Goal: Transaction & Acquisition: Purchase product/service

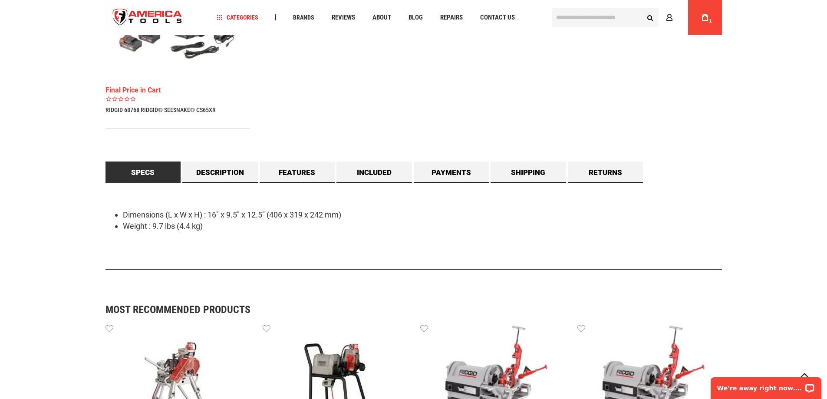
scroll to position [694, 0]
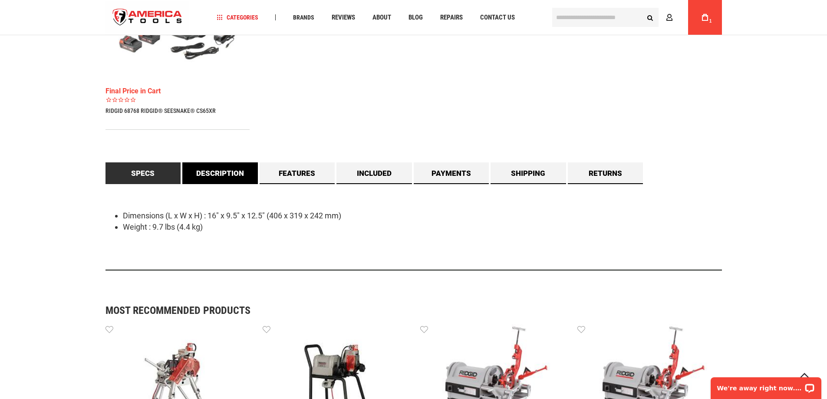
click at [199, 175] on link "Description" at bounding box center [219, 173] width 75 height 22
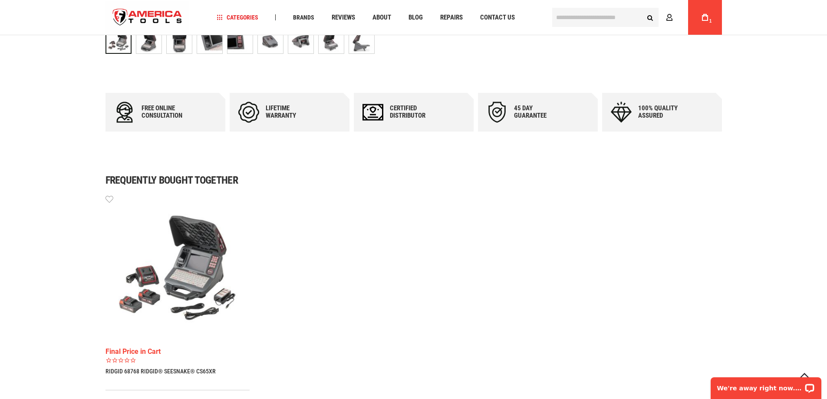
scroll to position [477, 0]
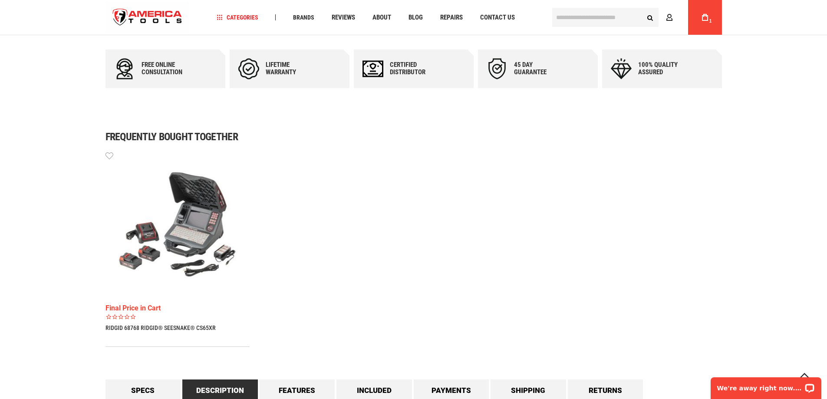
click at [183, 246] on img at bounding box center [177, 223] width 144 height 144
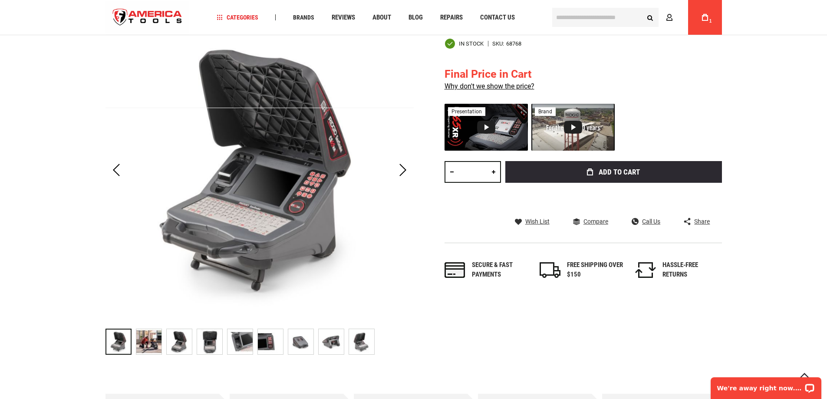
scroll to position [130, 0]
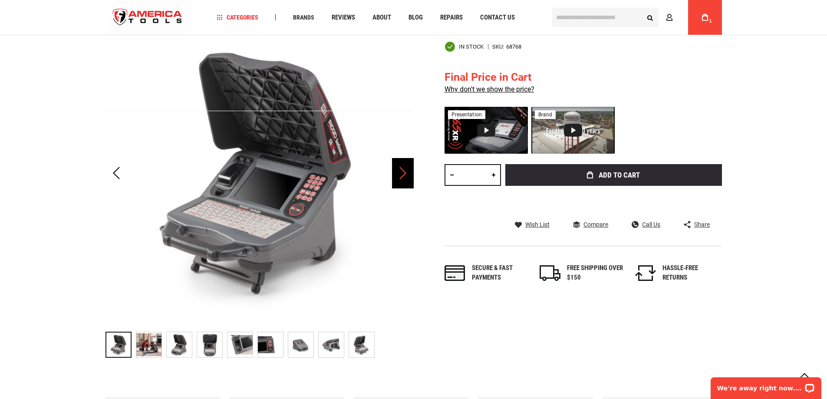
click at [402, 177] on div "Next" at bounding box center [403, 173] width 22 height 30
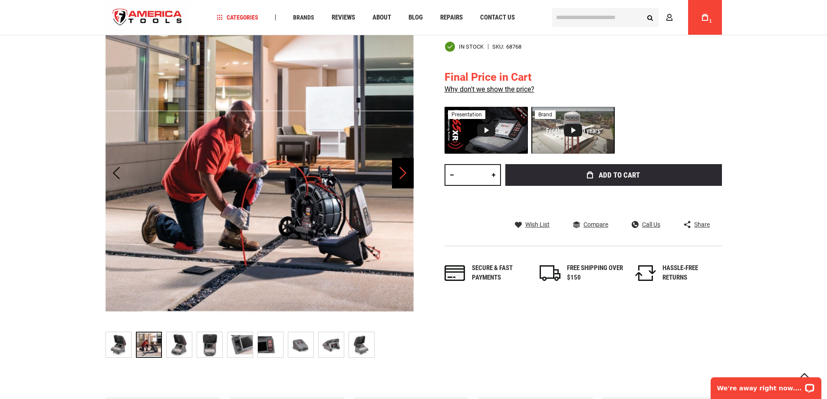
click at [402, 177] on div "Next" at bounding box center [403, 173] width 22 height 30
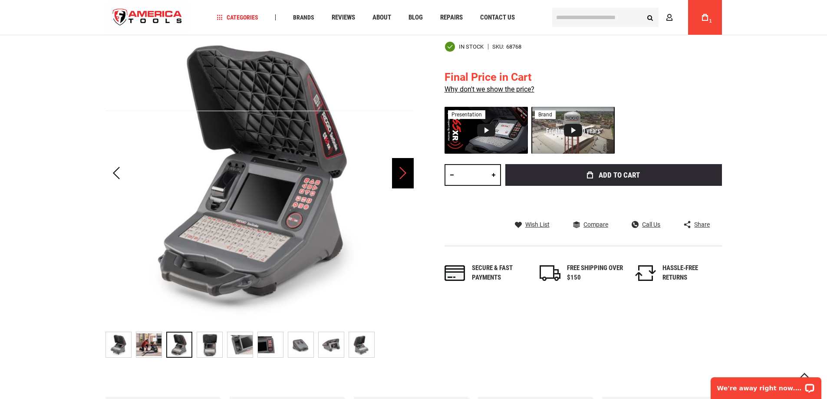
click at [402, 177] on div "Next" at bounding box center [403, 173] width 22 height 30
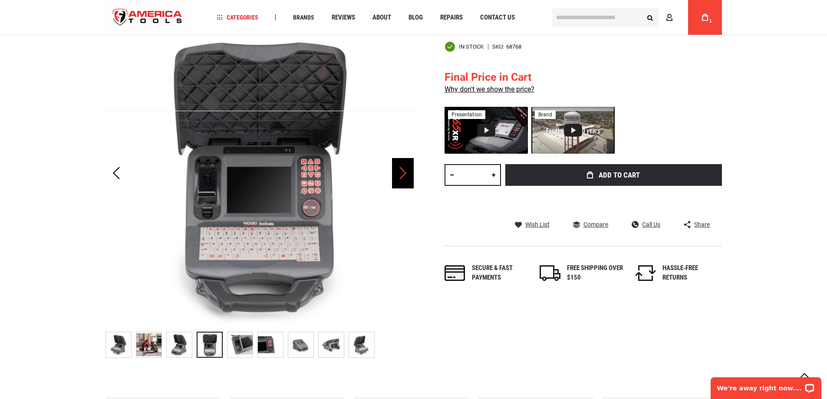
click at [402, 177] on div "Next" at bounding box center [403, 173] width 22 height 30
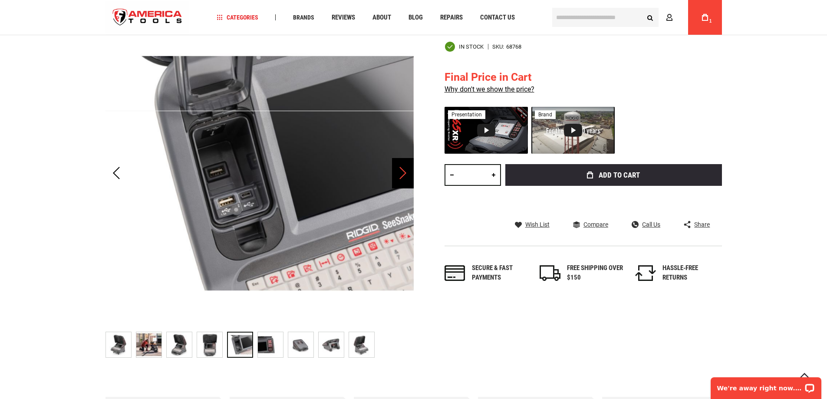
click at [402, 177] on div "Next" at bounding box center [403, 173] width 22 height 30
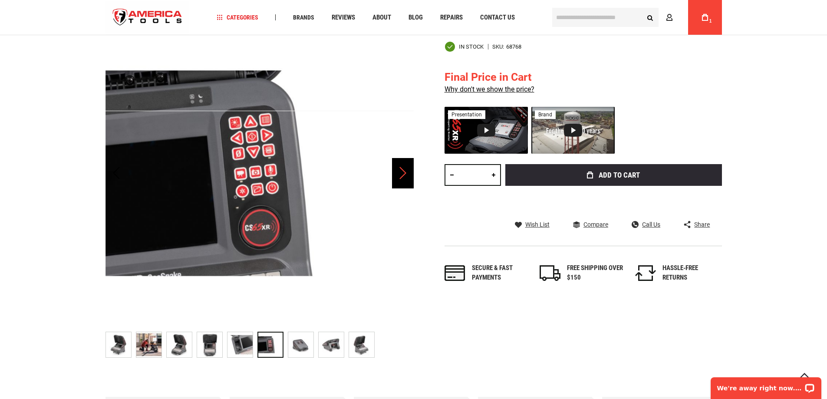
click at [402, 177] on div "Next" at bounding box center [403, 173] width 22 height 30
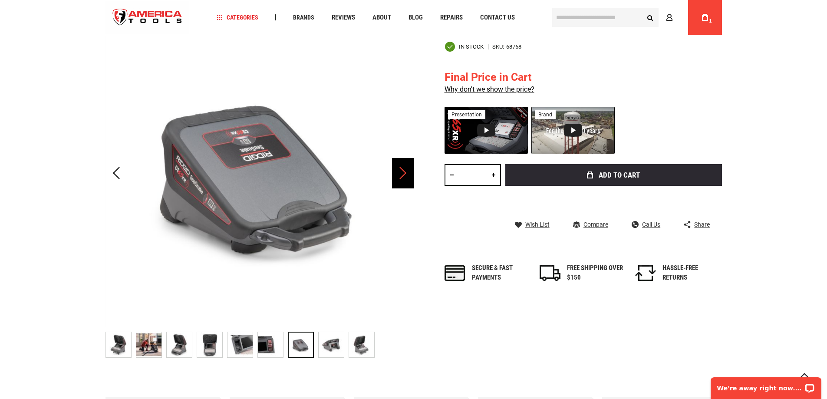
click at [402, 177] on div "Next" at bounding box center [403, 173] width 22 height 30
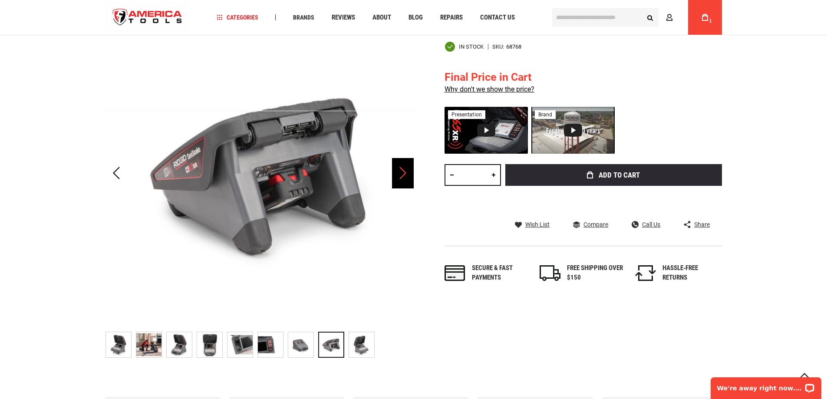
click at [402, 177] on div "Next" at bounding box center [403, 173] width 22 height 30
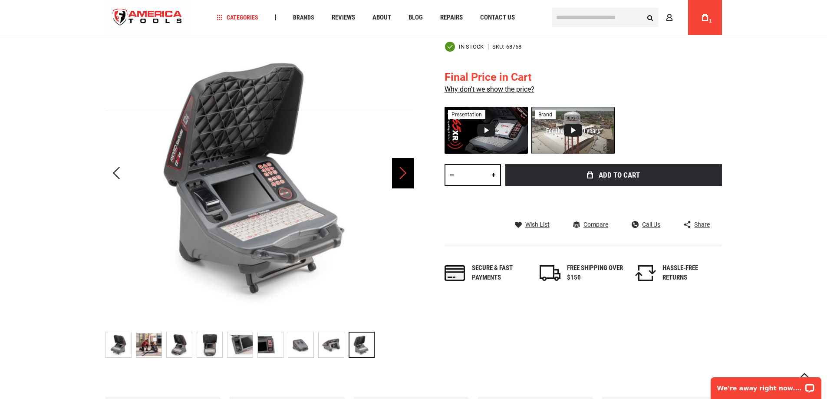
click at [402, 177] on div "Next" at bounding box center [403, 173] width 22 height 30
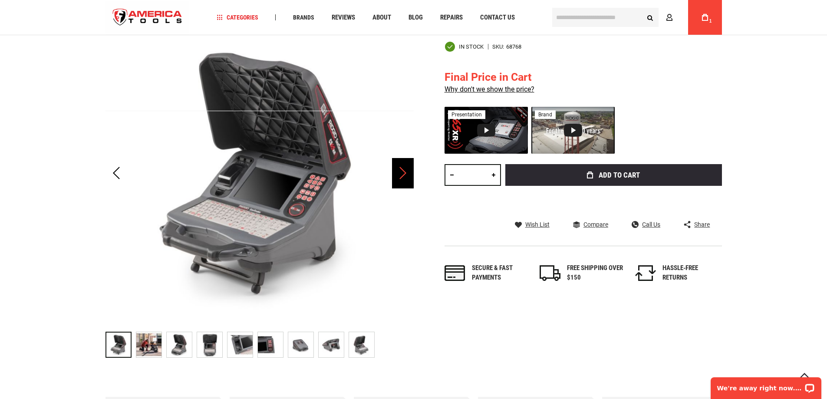
click at [402, 177] on div "Next" at bounding box center [403, 173] width 22 height 30
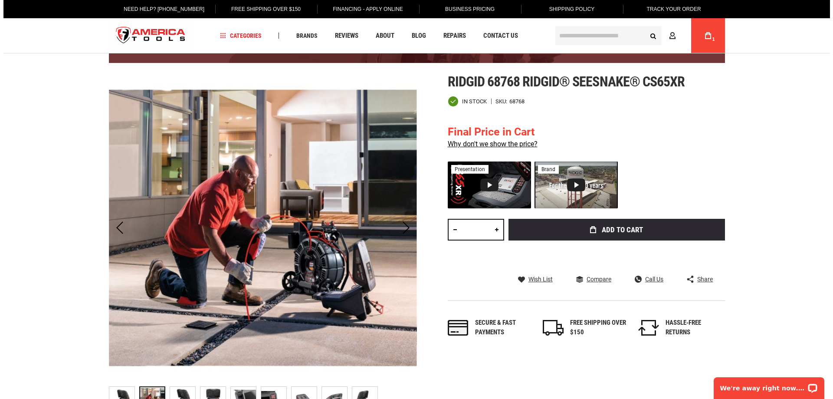
scroll to position [0, 0]
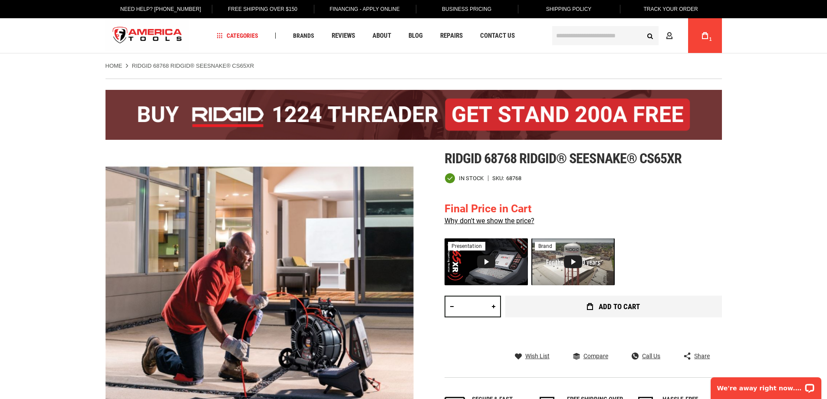
click at [616, 307] on span "Add to Cart" at bounding box center [618, 306] width 41 height 7
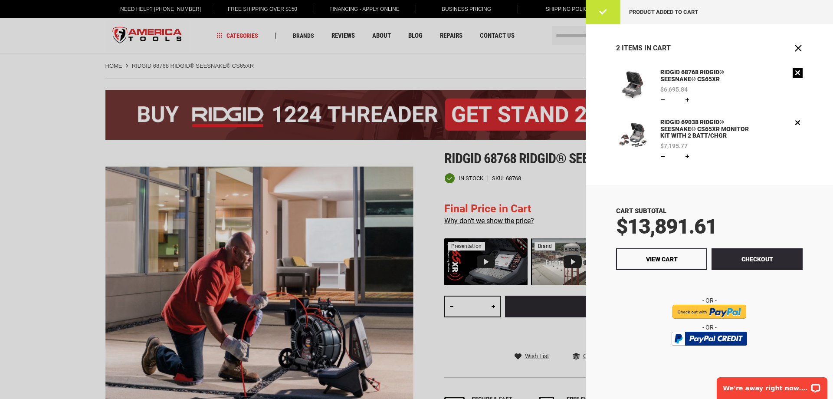
click at [795, 72] on link "Remove" at bounding box center [798, 73] width 10 height 10
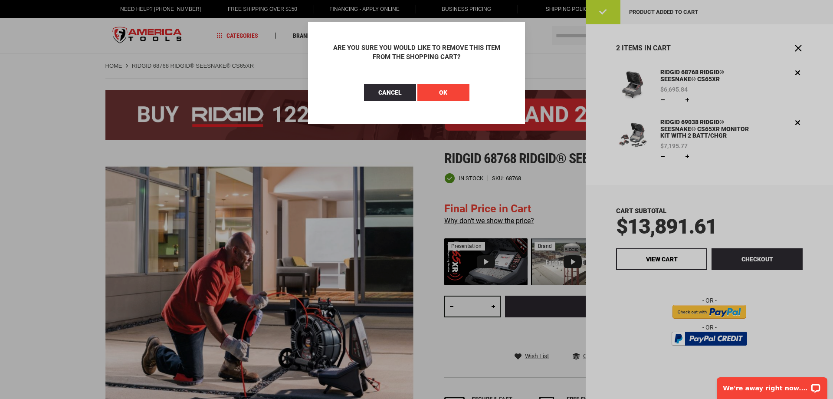
click at [441, 89] on span "OK" at bounding box center [443, 92] width 8 height 7
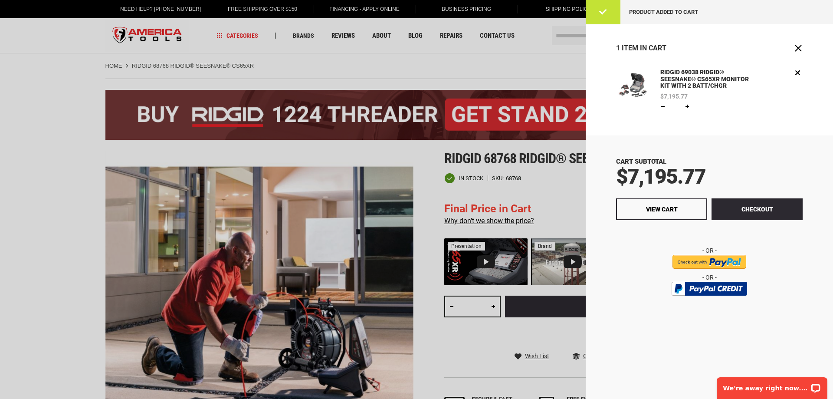
click at [699, 76] on link "RIDGID 69038 RIDGID® SEESNAKE® CS65XR MONITOR KIT WITH 2 BATT/CHGR" at bounding box center [708, 79] width 100 height 23
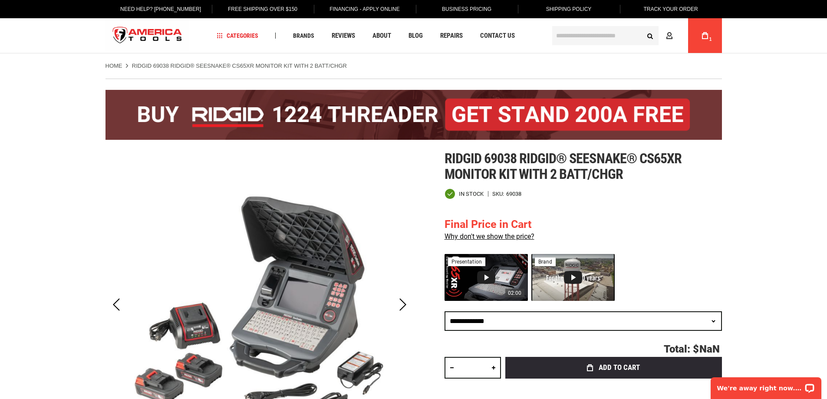
click at [492, 276] on div "Video 1: CS65XR Digital Reporting Monitor - Product Highlights" at bounding box center [486, 277] width 18 height 13
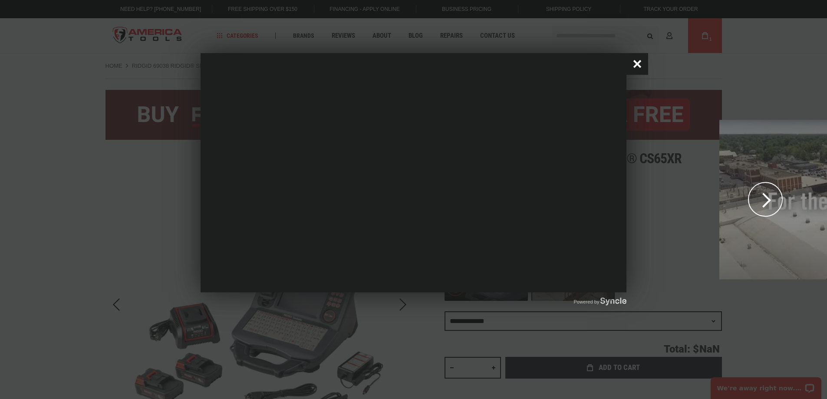
click at [636, 66] on button "Close popup window" at bounding box center [637, 64] width 22 height 22
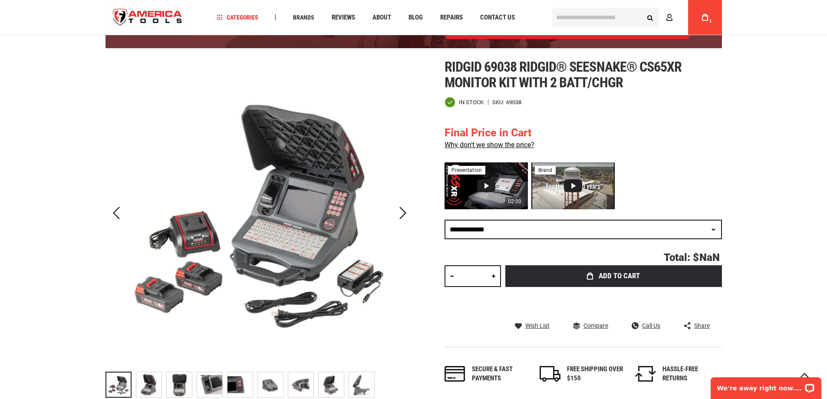
scroll to position [87, 0]
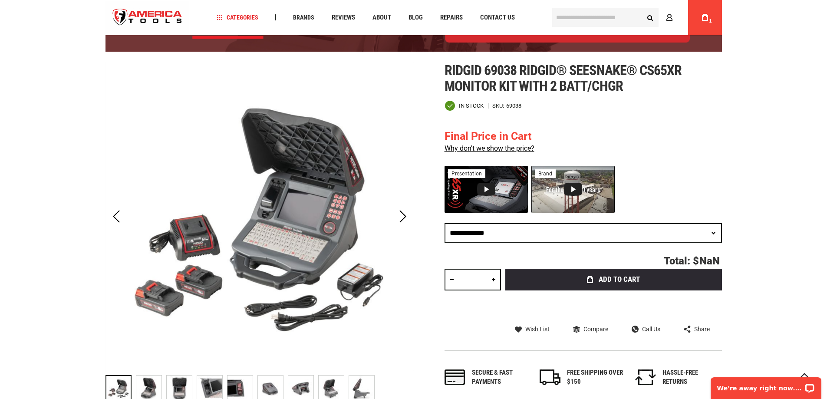
click at [706, 23] on link "My Cart 1" at bounding box center [704, 17] width 16 height 35
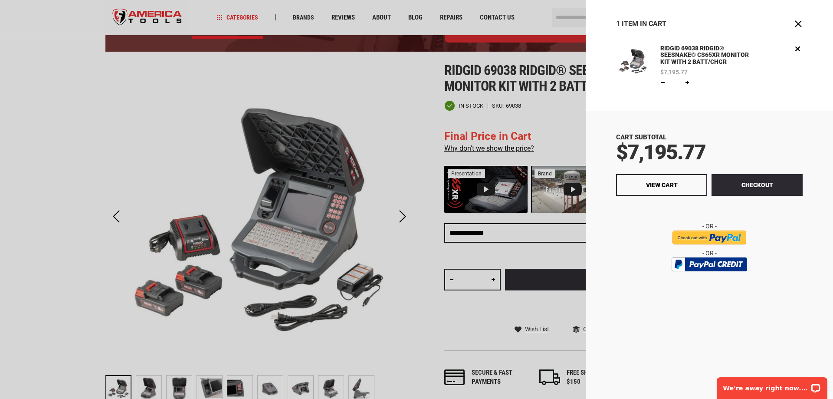
click at [86, 134] on div at bounding box center [416, 199] width 833 height 399
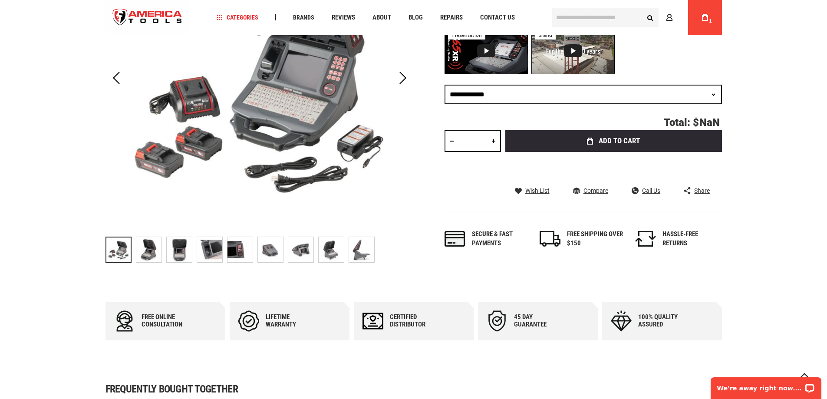
scroll to position [260, 0]
